Goal: Information Seeking & Learning: Check status

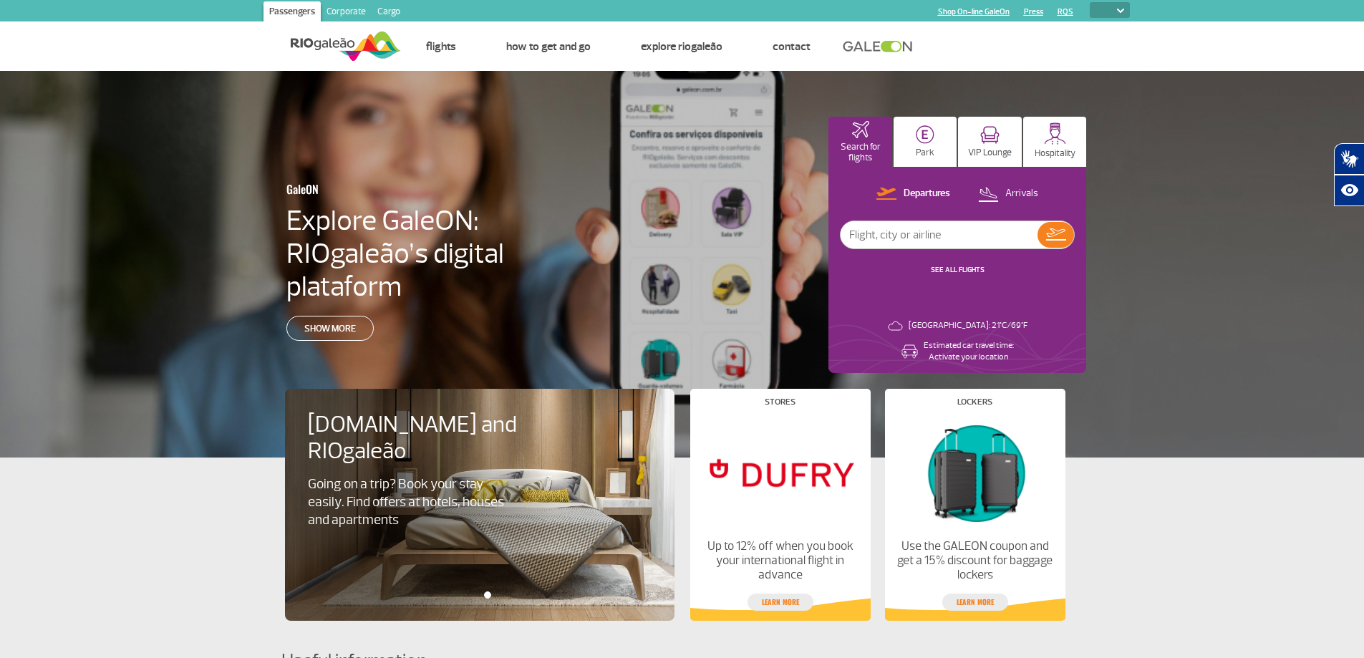
click at [1116, 4] on select "PT ENG ESP" at bounding box center [1110, 10] width 40 height 16
select select "en"
click at [1090, 2] on select "PT ENG ESP" at bounding box center [1110, 10] width 40 height 16
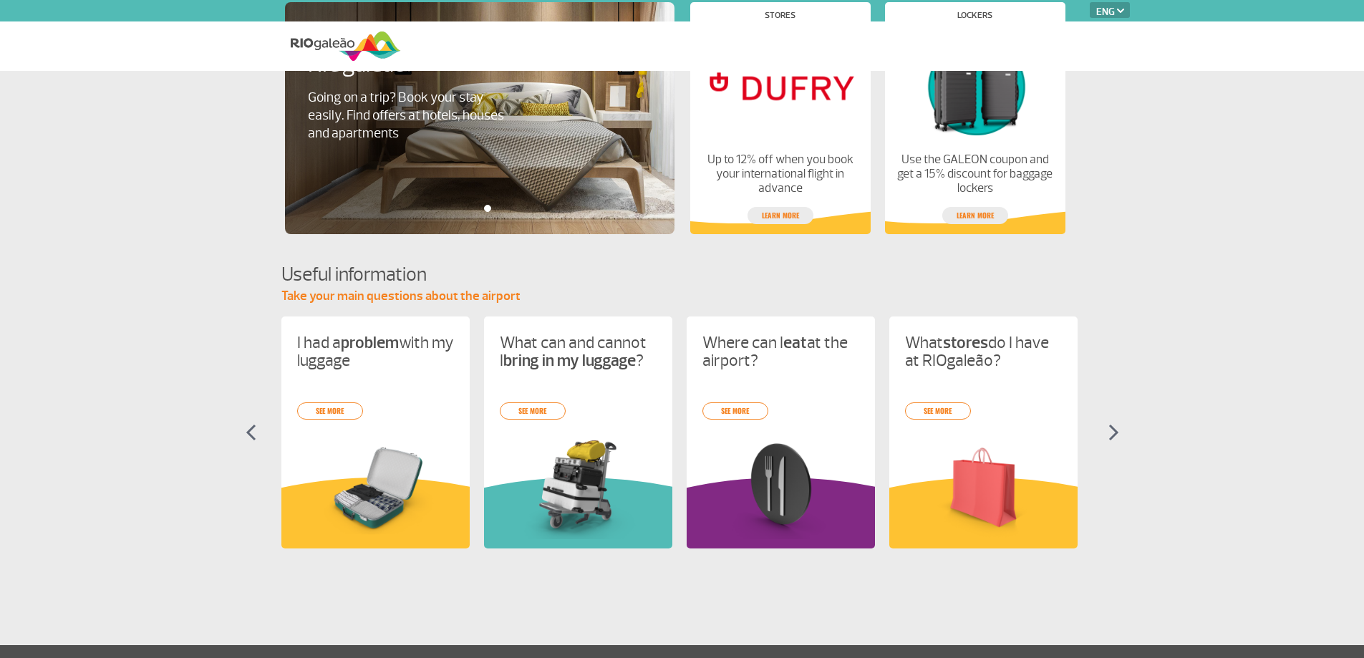
select select "en"
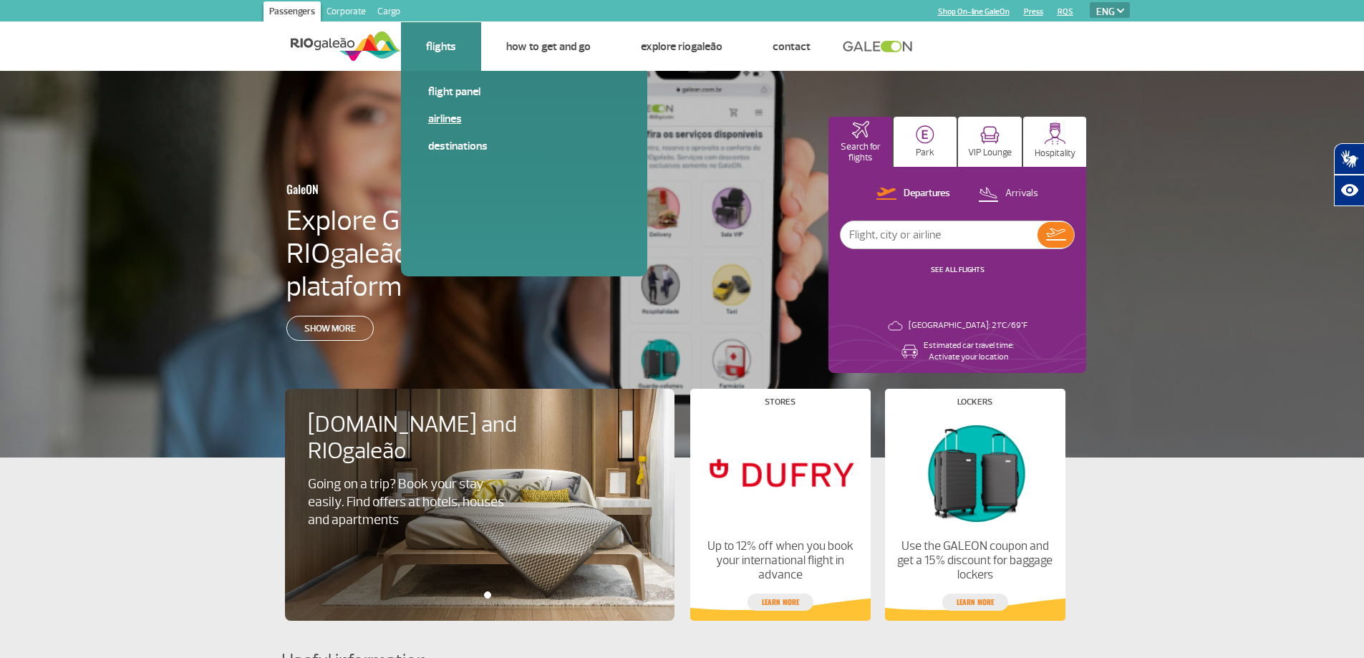
click at [455, 115] on link "Airlines" at bounding box center [524, 119] width 192 height 16
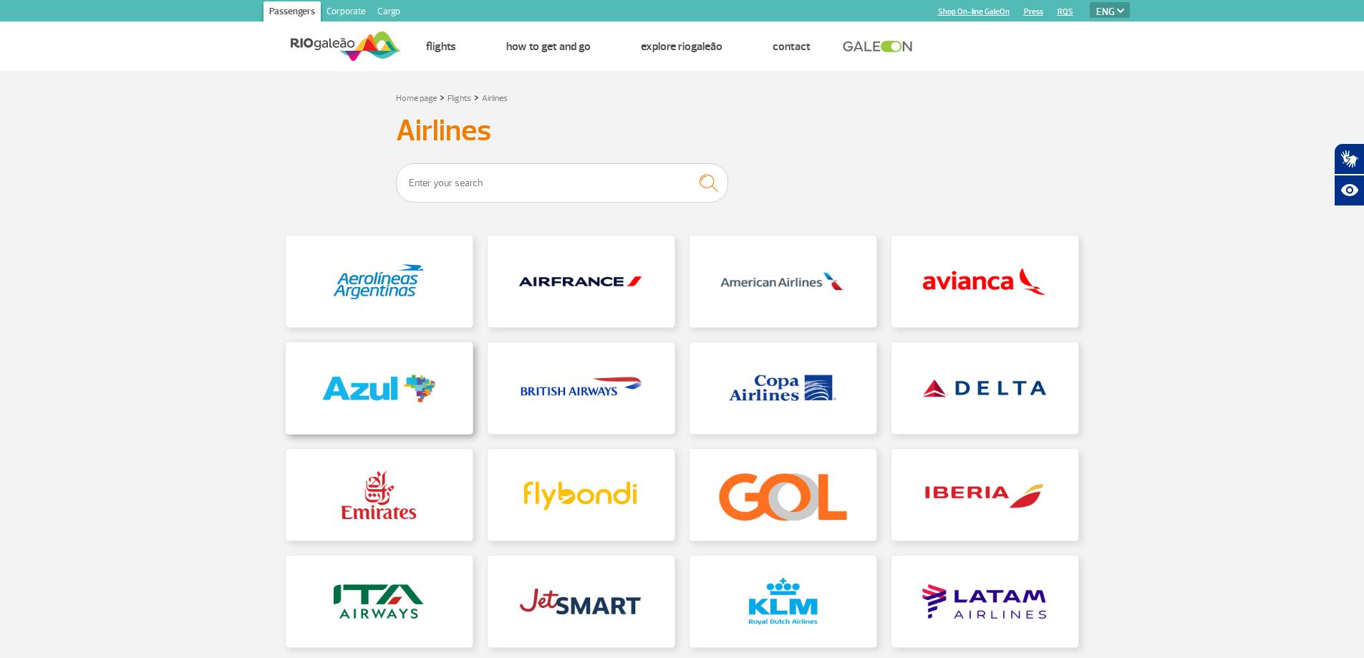
click at [411, 384] on link at bounding box center [379, 388] width 187 height 92
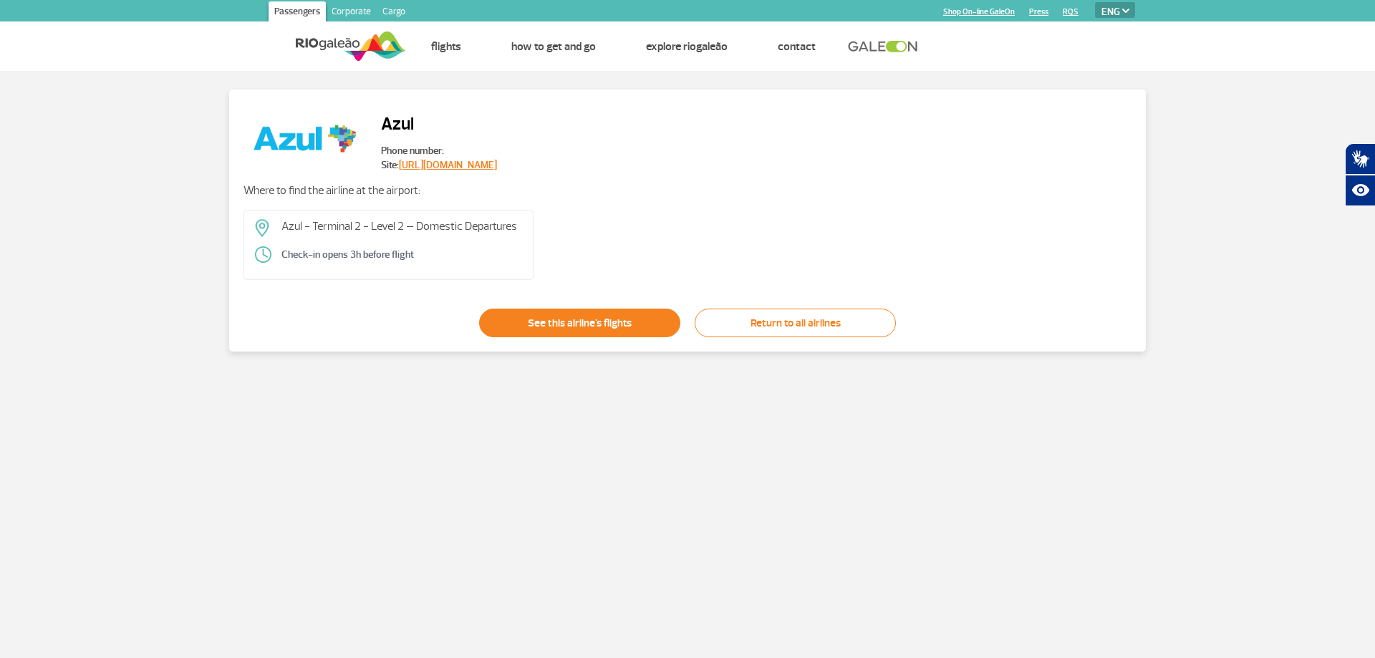
click at [579, 322] on link "See this airline's flights" at bounding box center [579, 323] width 201 height 29
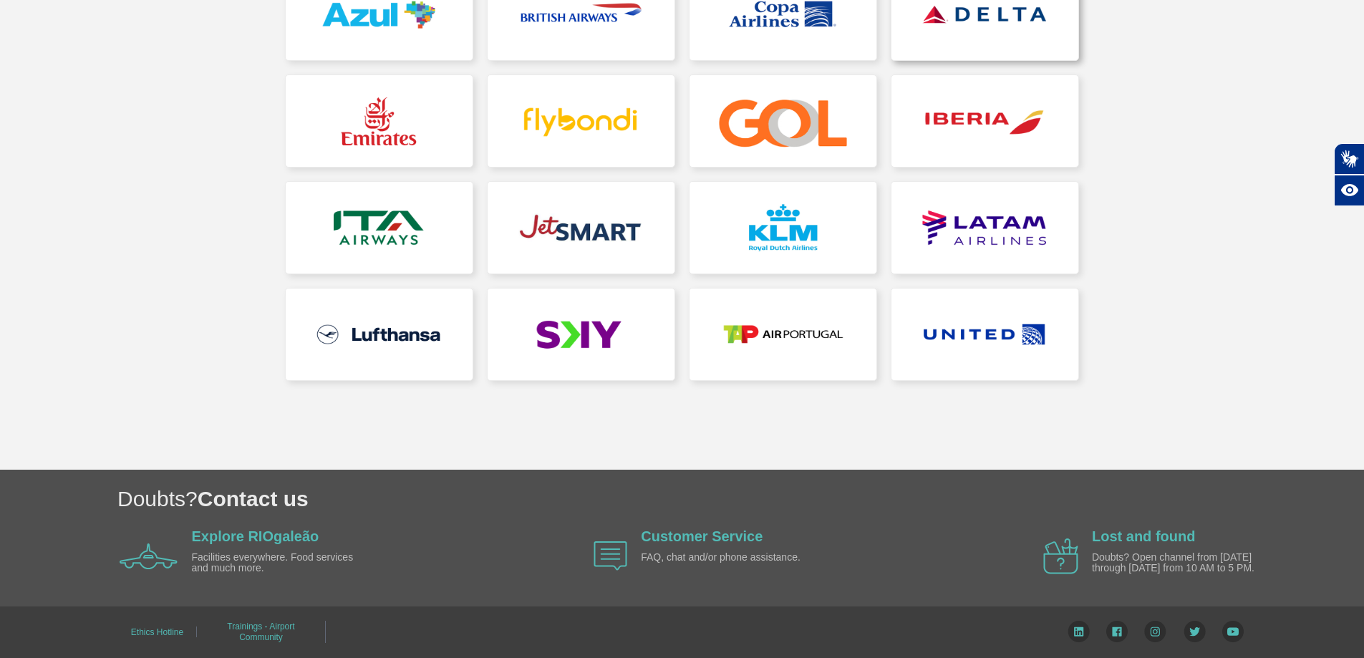
scroll to position [375, 0]
click at [778, 123] on link at bounding box center [783, 120] width 187 height 92
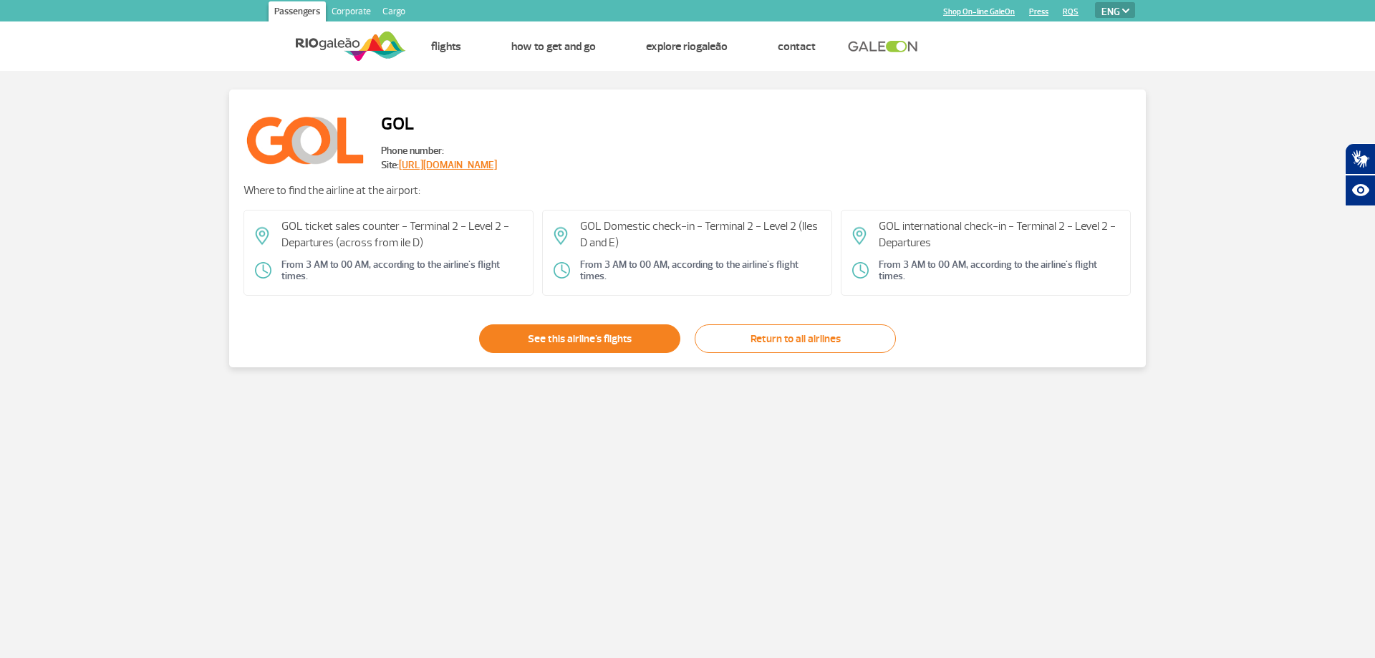
click at [577, 338] on link "See this airline's flights" at bounding box center [579, 338] width 201 height 29
